Goal: Obtain resource: Obtain resource

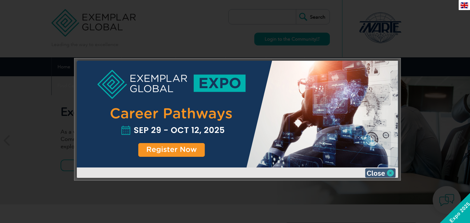
click at [375, 178] on img at bounding box center [380, 173] width 31 height 9
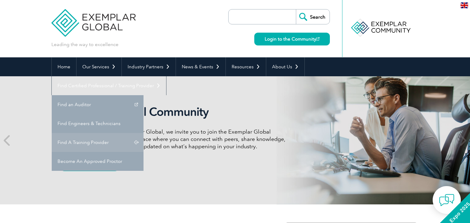
click at [143, 133] on link "Find A Training Provider" at bounding box center [98, 142] width 92 height 19
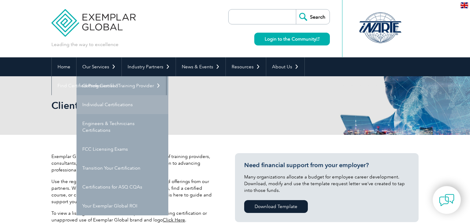
click at [101, 105] on link "Individual Certifications" at bounding box center [122, 104] width 92 height 19
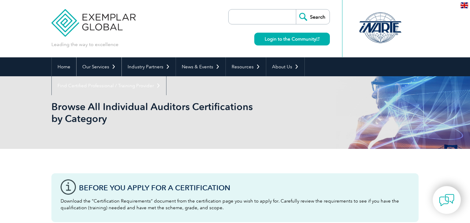
click at [93, 71] on link "Our Services" at bounding box center [98, 66] width 45 height 19
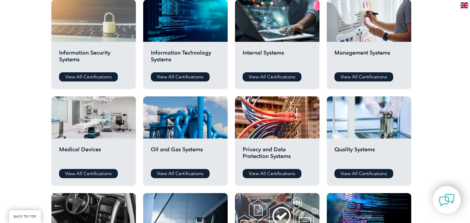
scroll to position [333, 0]
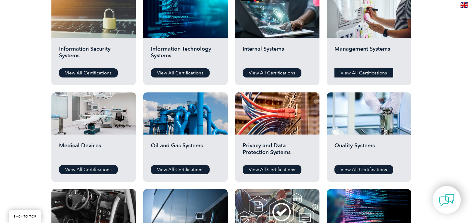
click at [353, 75] on link "View All Certifications" at bounding box center [363, 72] width 59 height 9
click at [364, 171] on link "View All Certifications" at bounding box center [363, 169] width 59 height 9
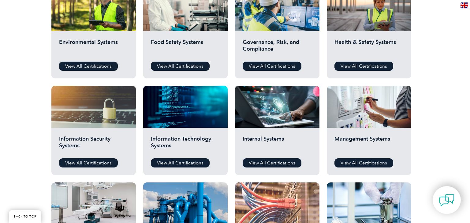
scroll to position [242, 0]
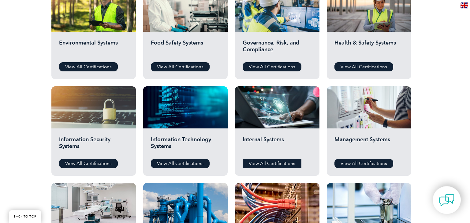
click at [278, 162] on link "View All Certifications" at bounding box center [271, 163] width 59 height 9
click at [361, 164] on link "View All Certifications" at bounding box center [363, 163] width 59 height 9
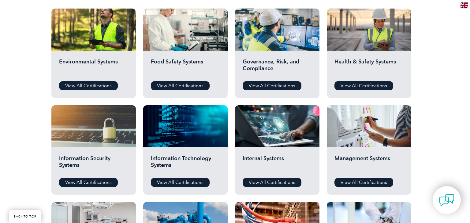
scroll to position [224, 0]
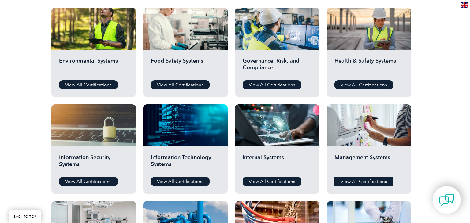
click at [360, 182] on link "View All Certifications" at bounding box center [363, 181] width 59 height 9
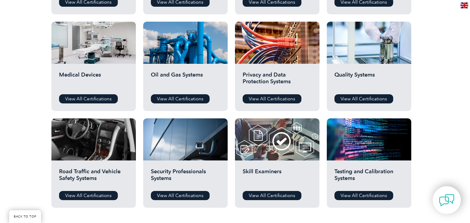
scroll to position [426, 0]
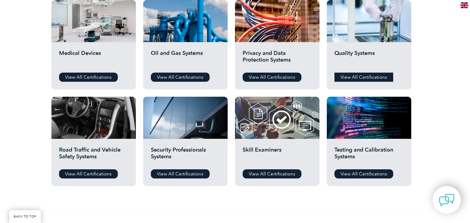
click at [375, 75] on link "View All Certifications" at bounding box center [363, 77] width 59 height 9
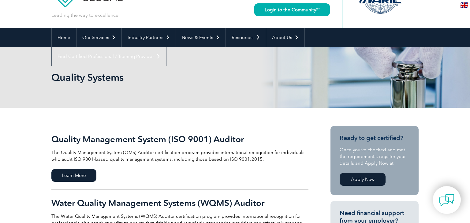
scroll to position [27, 0]
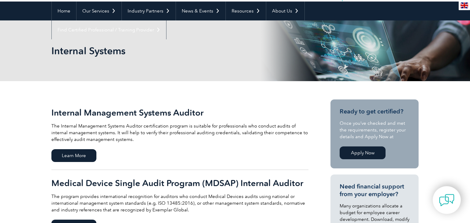
scroll to position [56, 0]
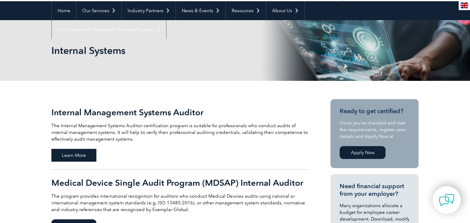
click at [86, 152] on span "Learn More" at bounding box center [73, 155] width 45 height 13
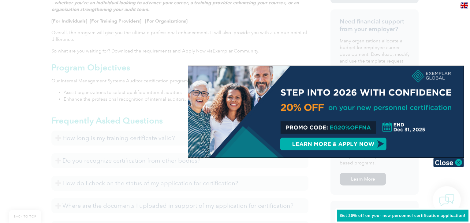
scroll to position [271, 0]
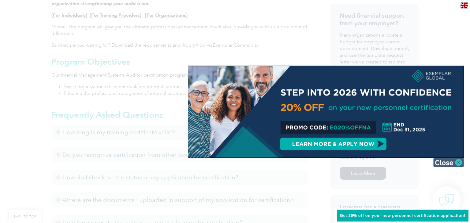
click at [447, 163] on img at bounding box center [448, 162] width 31 height 9
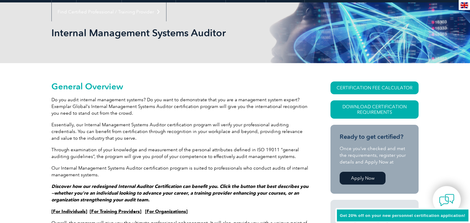
scroll to position [0, 0]
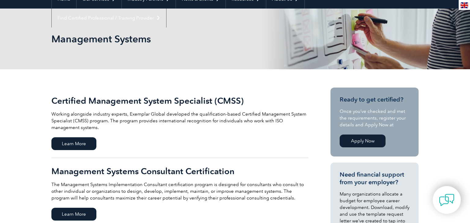
scroll to position [70, 0]
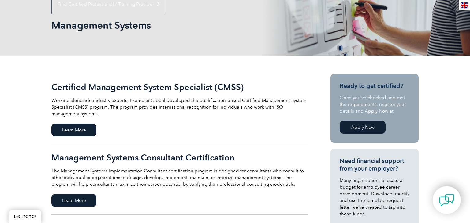
scroll to position [83, 0]
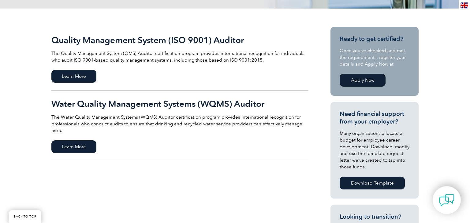
scroll to position [129, 0]
click at [88, 72] on span "Learn More" at bounding box center [73, 76] width 45 height 13
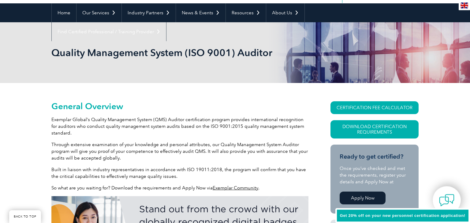
scroll to position [66, 0]
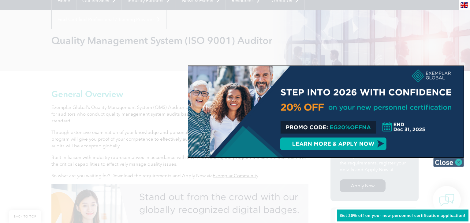
click at [438, 163] on img at bounding box center [448, 162] width 31 height 9
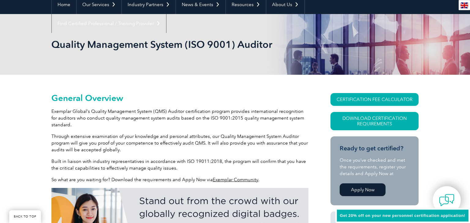
scroll to position [62, 0]
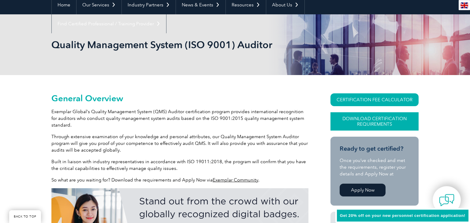
click at [342, 124] on link "Download Certification Requirements" at bounding box center [374, 121] width 88 height 18
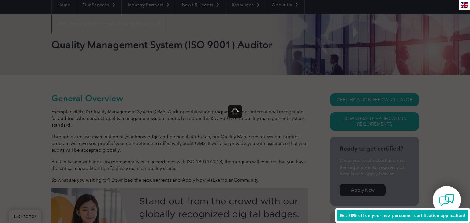
scroll to position [0, 0]
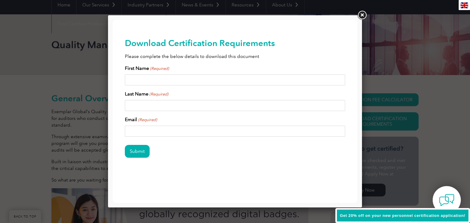
click at [361, 14] on link at bounding box center [361, 15] width 11 height 11
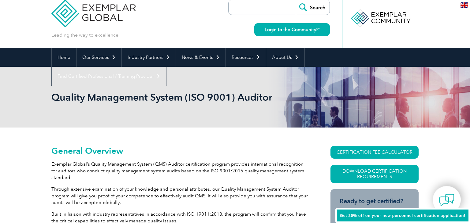
scroll to position [5, 0]
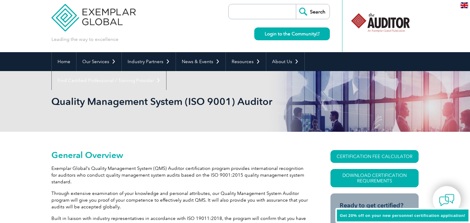
click at [358, 219] on div "Get 20% off on your new personnel certification application!" at bounding box center [402, 215] width 135 height 15
click at [378, 217] on span "Get 20% off on your new personnel certification application!" at bounding box center [402, 216] width 125 height 5
click at [442, 218] on span "Get 20% off on your new personnel certification application!" at bounding box center [402, 216] width 125 height 5
click at [428, 218] on span "Get 20% off on your new personnel certification application!" at bounding box center [402, 216] width 125 height 5
click at [349, 215] on span "Get 20% off on your new personnel certification application!" at bounding box center [402, 216] width 125 height 5
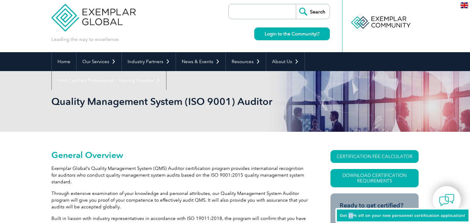
click at [349, 215] on span "Get 20% off on your new personnel certification application!" at bounding box center [402, 216] width 125 height 5
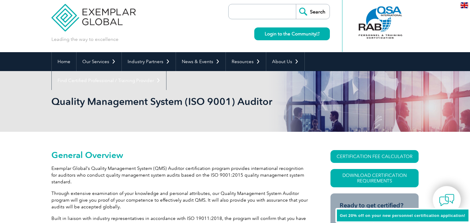
click at [345, 215] on span "Get 20% off on your new personnel certification application!" at bounding box center [402, 216] width 125 height 5
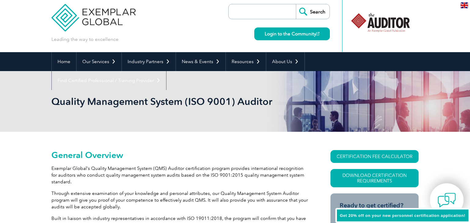
click at [447, 193] on img at bounding box center [446, 200] width 18 height 18
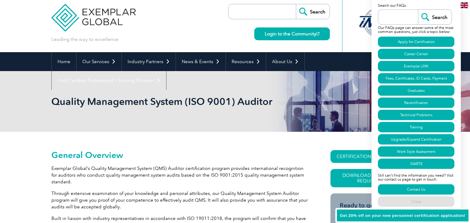
click at [355, 214] on span "Get 20% off on your new personnel certification application!" at bounding box center [402, 216] width 125 height 5
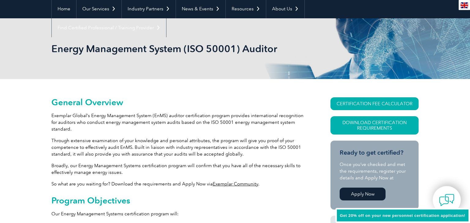
scroll to position [61, 0]
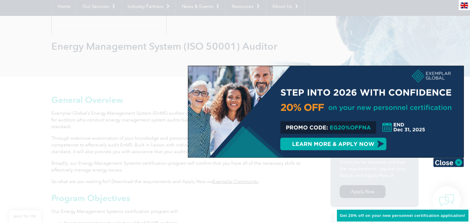
click at [360, 121] on div at bounding box center [325, 112] width 275 height 92
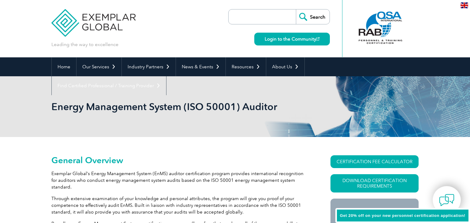
scroll to position [0, 0]
click at [364, 183] on link "Download Certification Requirements" at bounding box center [374, 184] width 88 height 18
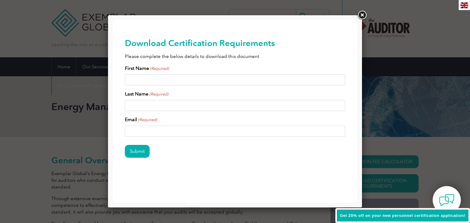
click at [365, 15] on link at bounding box center [361, 15] width 11 height 11
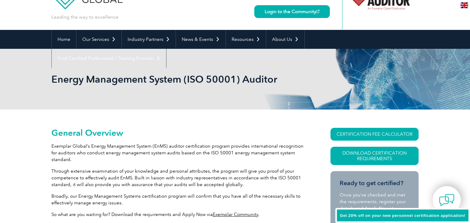
scroll to position [31, 0]
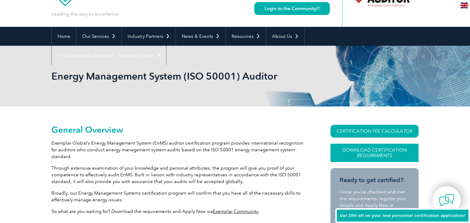
click at [353, 158] on link "Download Certification Requirements" at bounding box center [374, 153] width 88 height 18
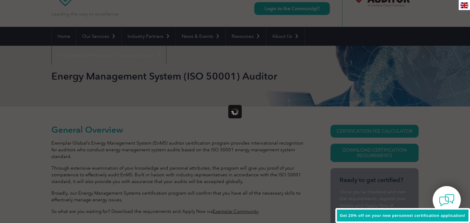
scroll to position [0, 0]
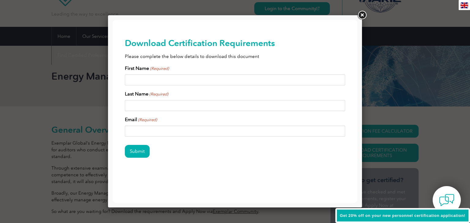
click at [212, 82] on input "First Name (Required)" at bounding box center [235, 80] width 220 height 11
type input "Cami"
click at [168, 104] on input "Last Name (Required)" at bounding box center [235, 105] width 220 height 11
type input "Morello"
click at [154, 131] on input "Email (Required)" at bounding box center [235, 131] width 220 height 11
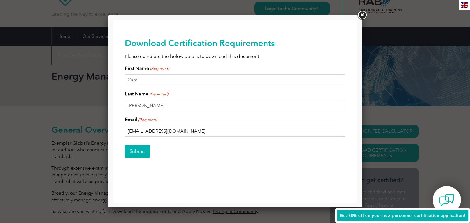
type input "cmorello@exemplarglobal.org"
click at [146, 148] on input "Submit" at bounding box center [137, 151] width 25 height 13
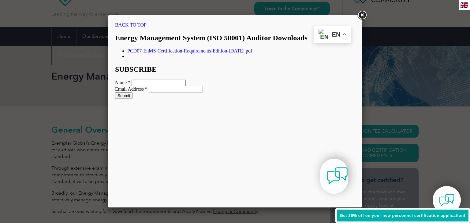
click at [250, 53] on link "PCD07-EnMS-Certification-Requirements-Edition-23-September-2021.pdf" at bounding box center [189, 50] width 125 height 5
click at [359, 17] on link at bounding box center [361, 15] width 11 height 11
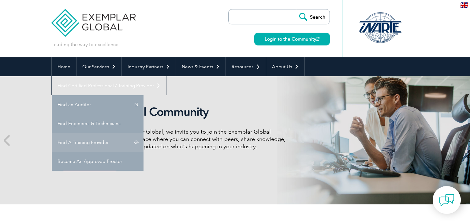
click at [143, 133] on link "Find A Training Provider" at bounding box center [98, 142] width 92 height 19
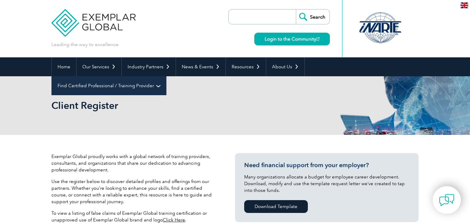
click at [166, 76] on link "Find Certified Professional / Training Provider" at bounding box center [109, 85] width 114 height 19
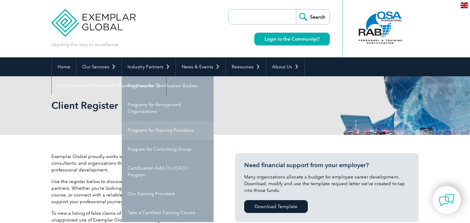
click at [135, 133] on link "Programs for Training Providers" at bounding box center [168, 130] width 92 height 19
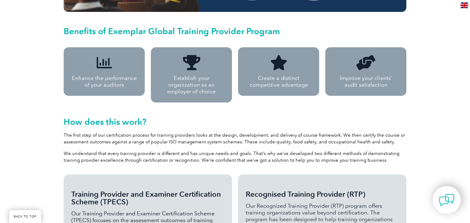
scroll to position [479, 0]
